Goal: Information Seeking & Learning: Learn about a topic

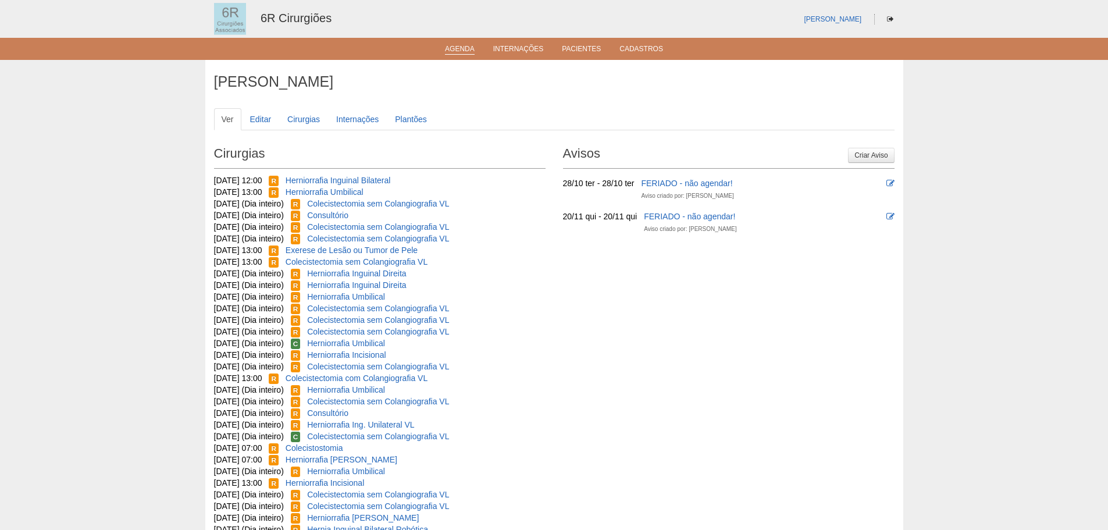
click at [451, 47] on link "Agenda" at bounding box center [460, 50] width 30 height 10
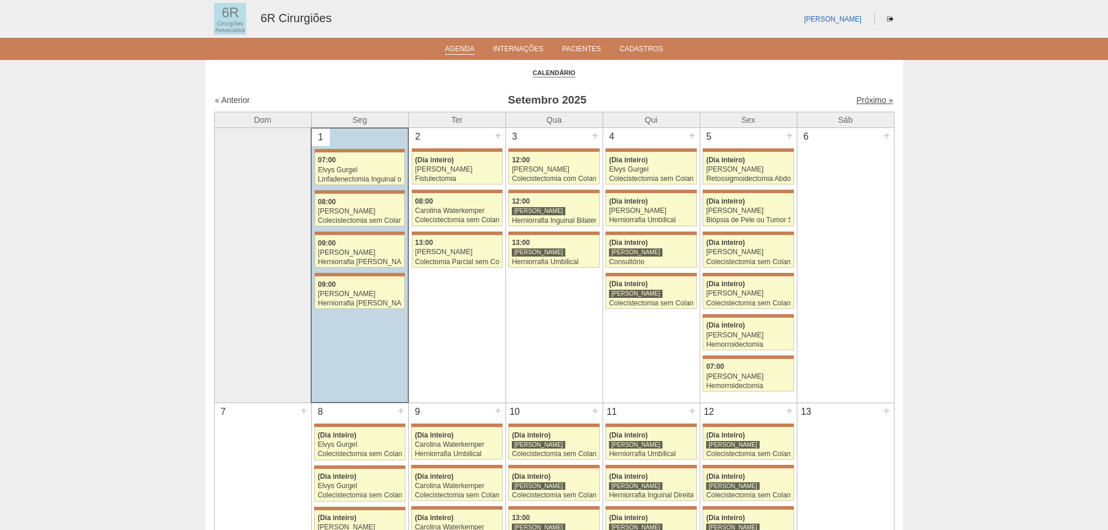
click at [861, 104] on link "Próximo »" at bounding box center [875, 99] width 37 height 9
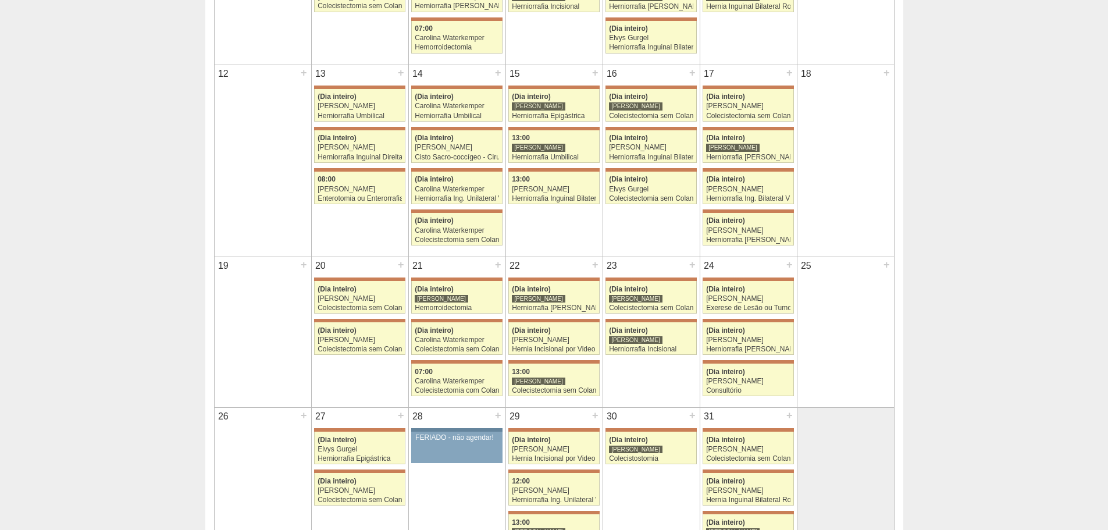
scroll to position [466, 0]
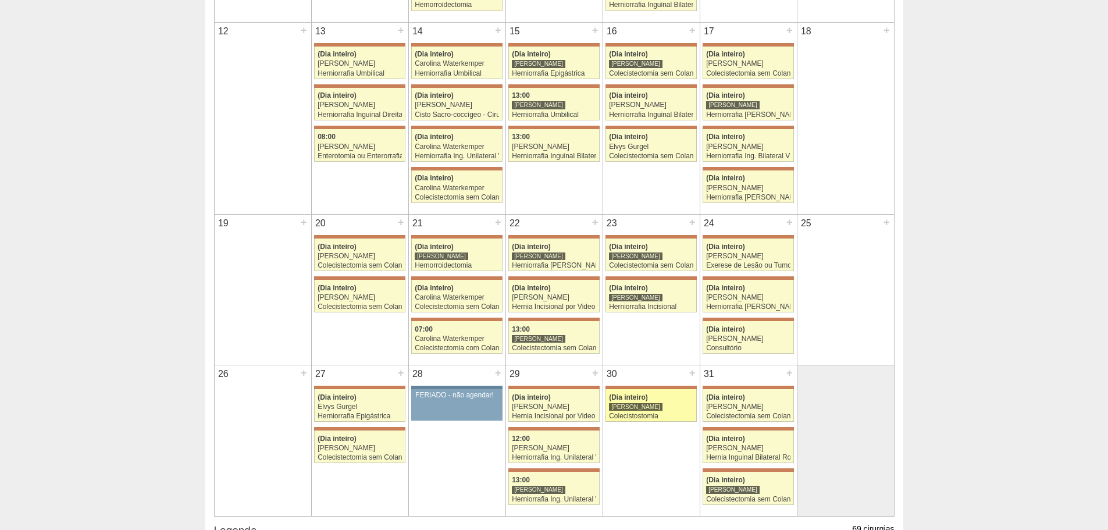
click at [638, 401] on span "(Dia inteiro)" at bounding box center [628, 397] width 39 height 8
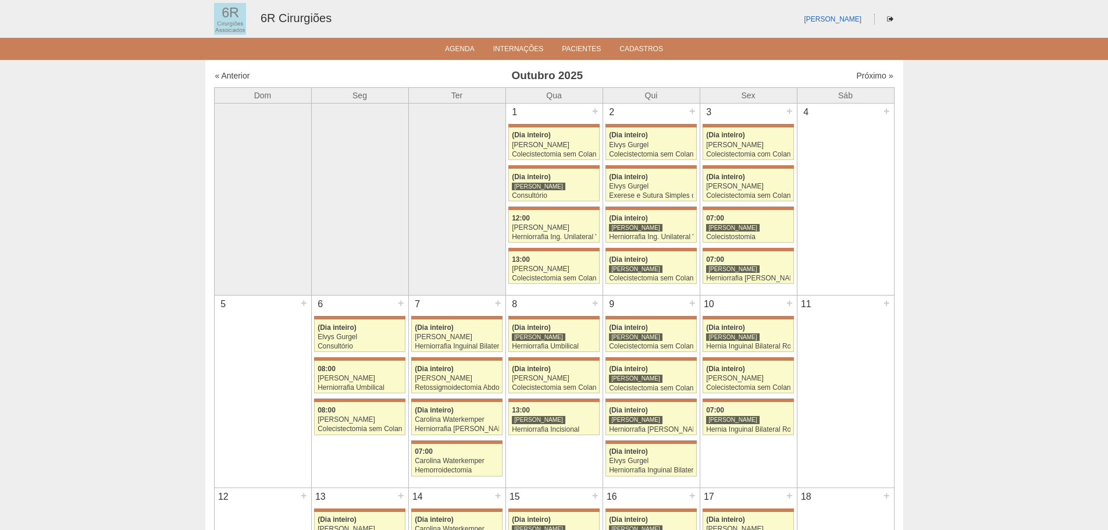
scroll to position [466, 0]
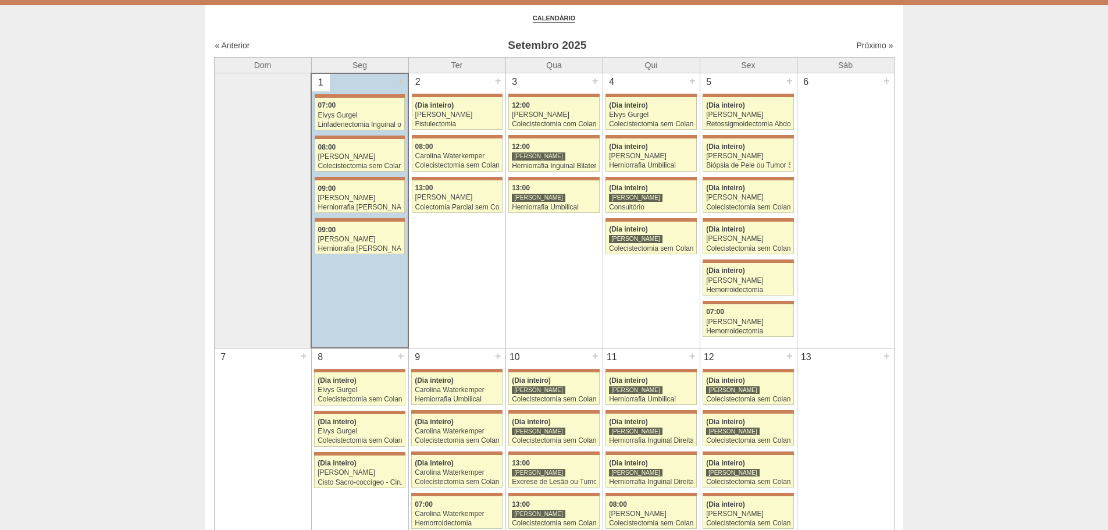
scroll to position [41, 0]
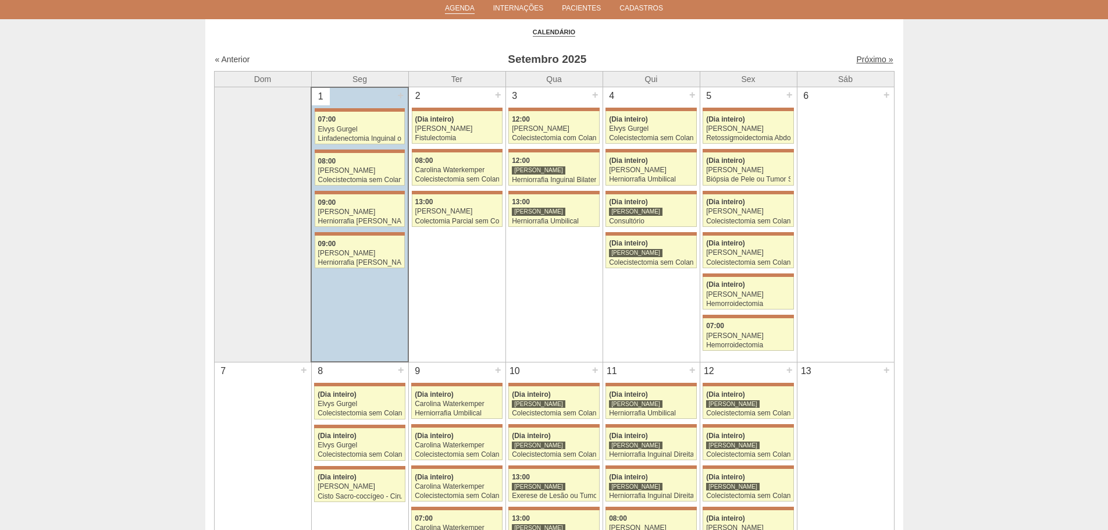
click at [866, 63] on link "Próximo »" at bounding box center [875, 59] width 37 height 9
